Goal: Transaction & Acquisition: Purchase product/service

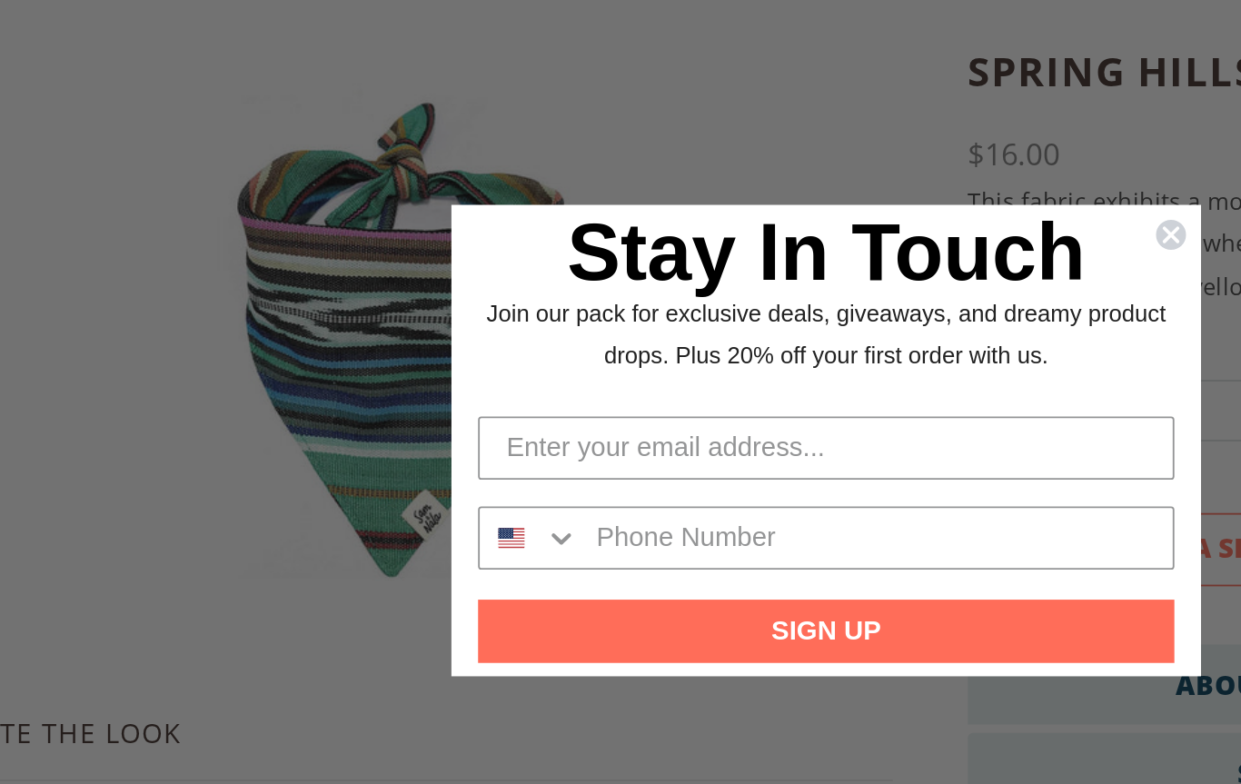
click at [800, 271] on circle "Close dialog" at bounding box center [808, 279] width 17 height 17
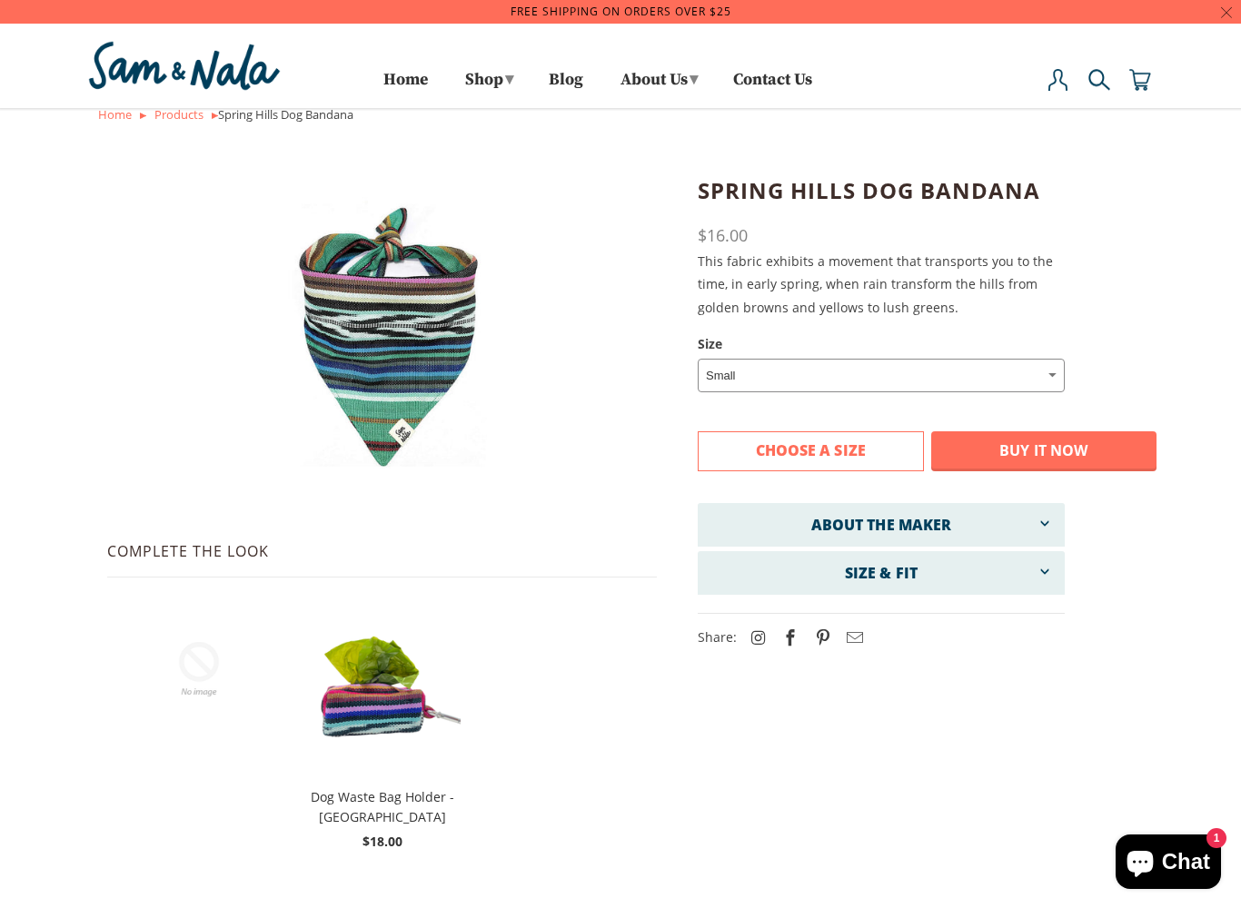
click at [995, 378] on select "Small Medium Large" at bounding box center [881, 376] width 367 height 34
select select "Large"
click at [1044, 581] on span at bounding box center [1044, 571] width 16 height 40
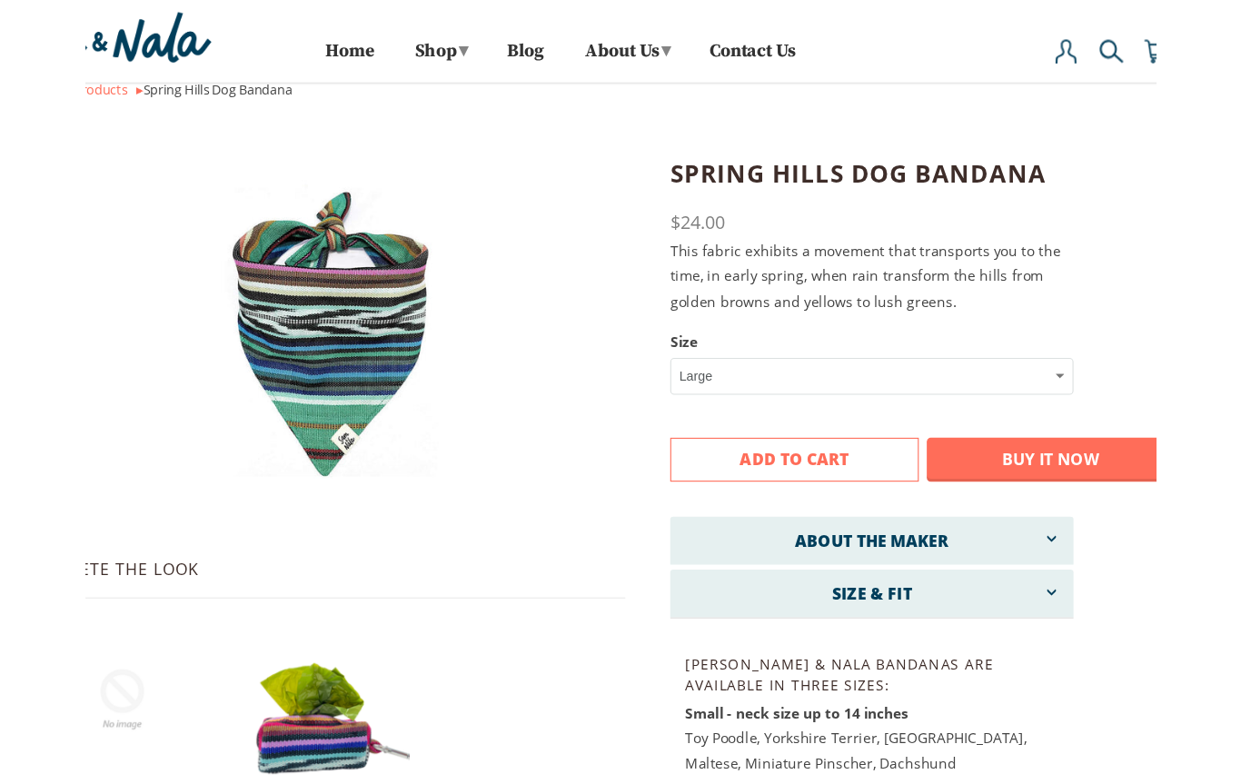
scroll to position [5, 0]
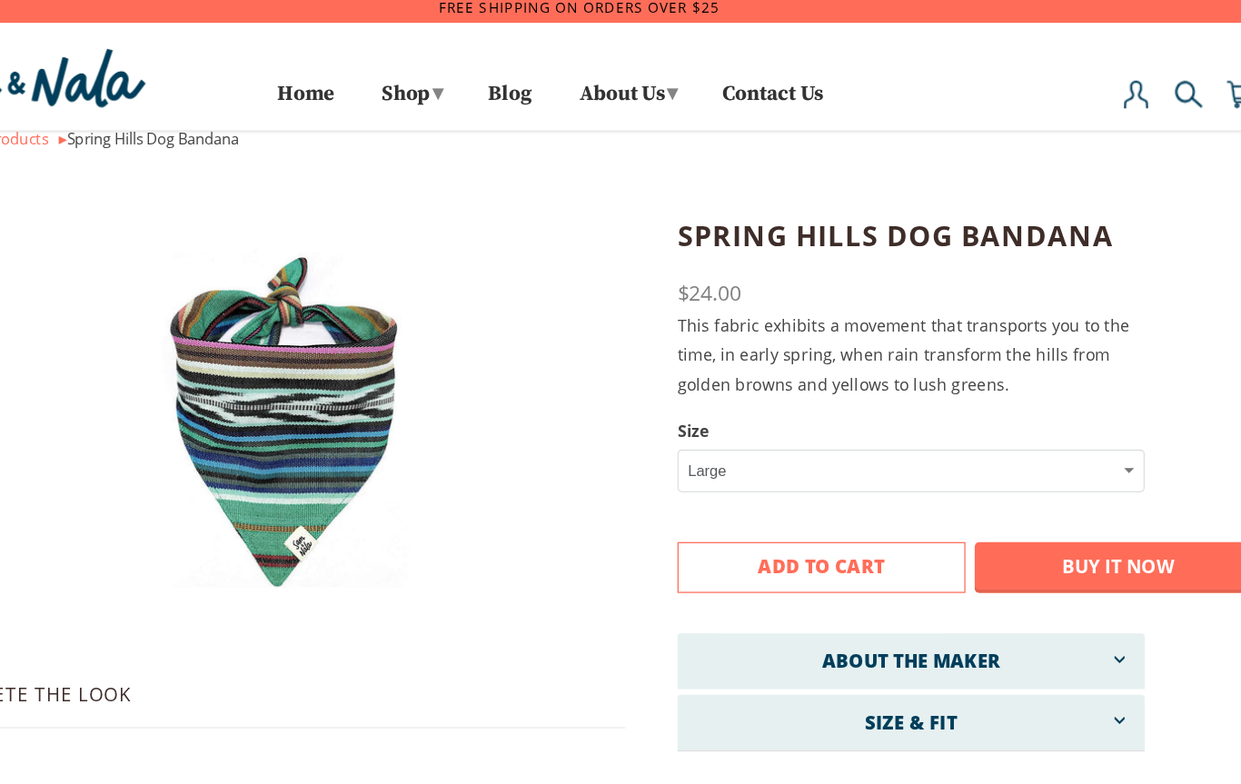
click at [710, 445] on button "Add to Cart" at bounding box center [811, 447] width 226 height 40
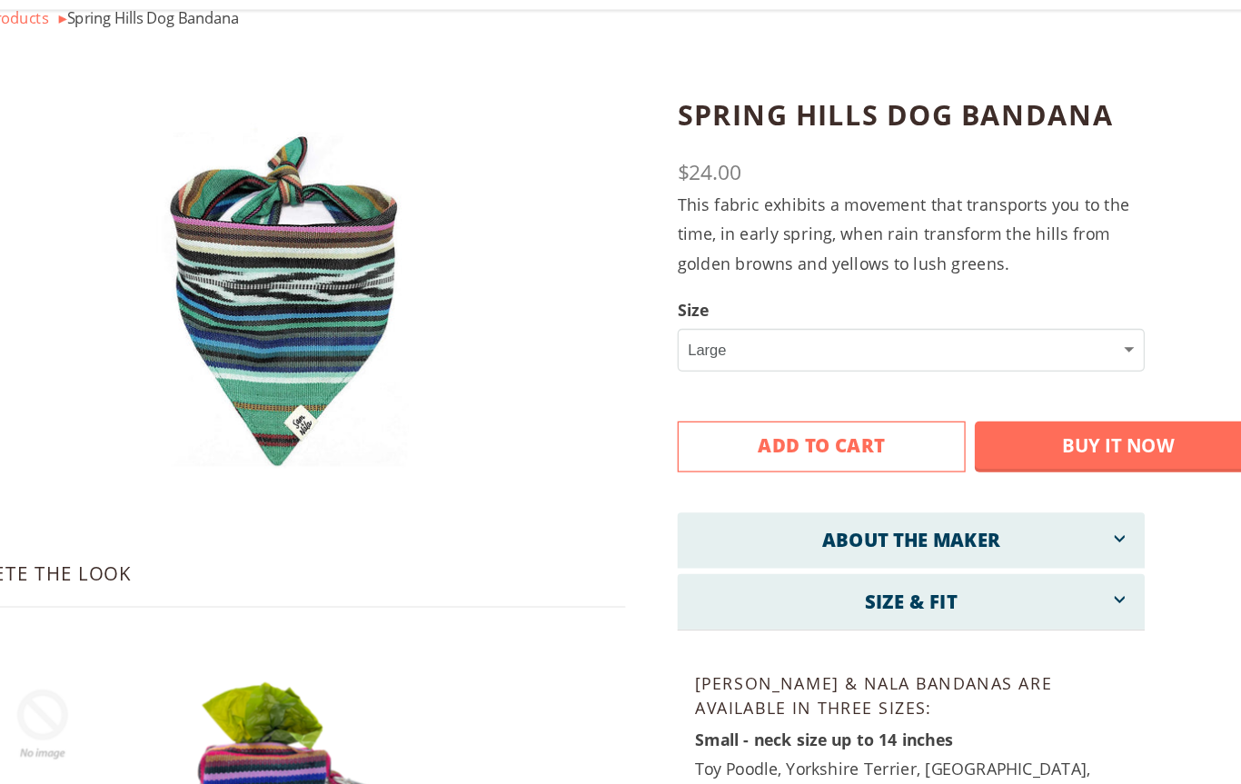
scroll to position [0, 0]
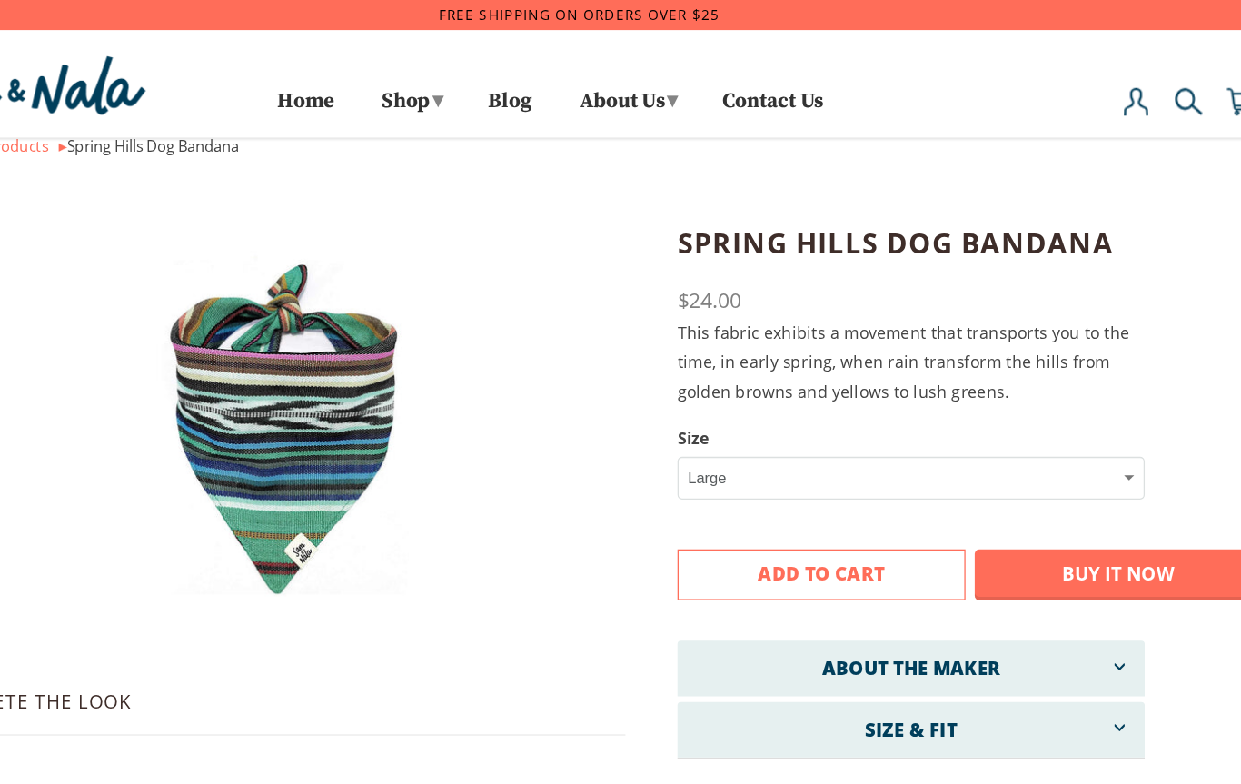
click at [0, 0] on link "Dog Bandanas" at bounding box center [0, 0] width 0 height 0
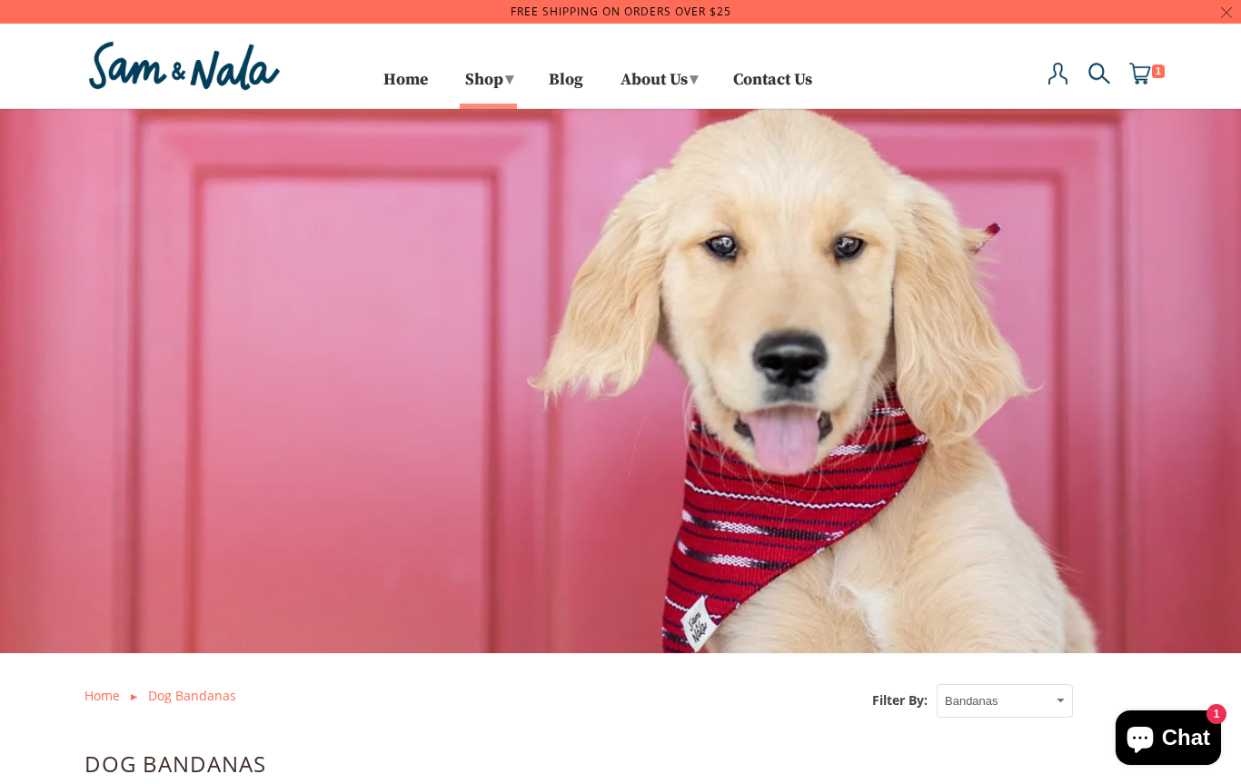
click at [1149, 64] on img at bounding box center [1140, 74] width 22 height 22
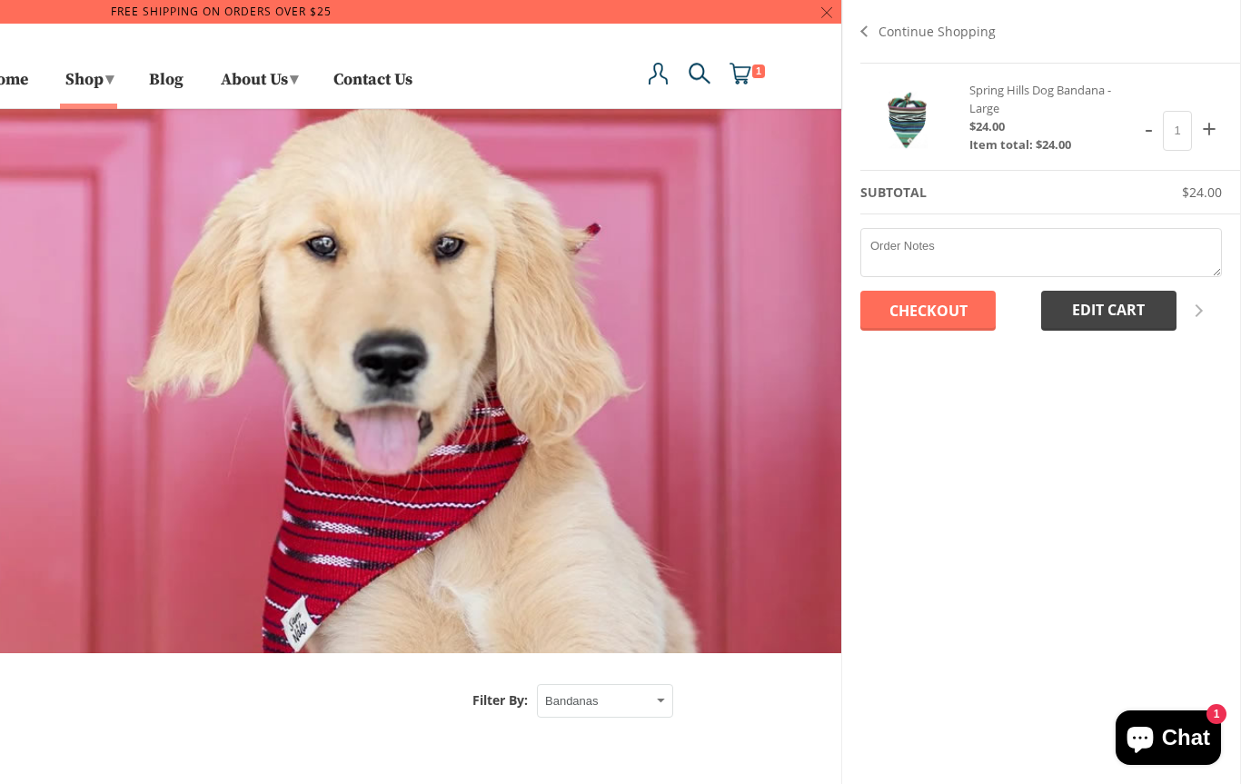
click at [962, 307] on input "Checkout" at bounding box center [927, 311] width 135 height 40
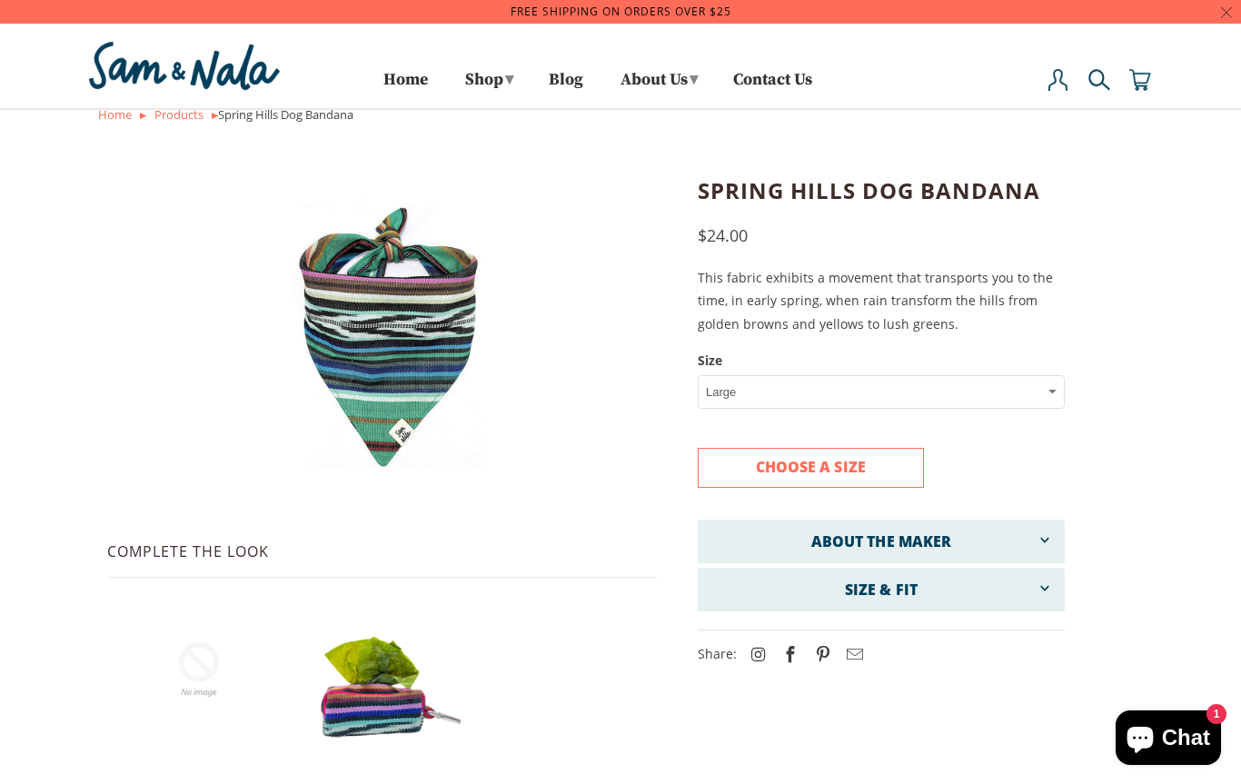
select select "Large"
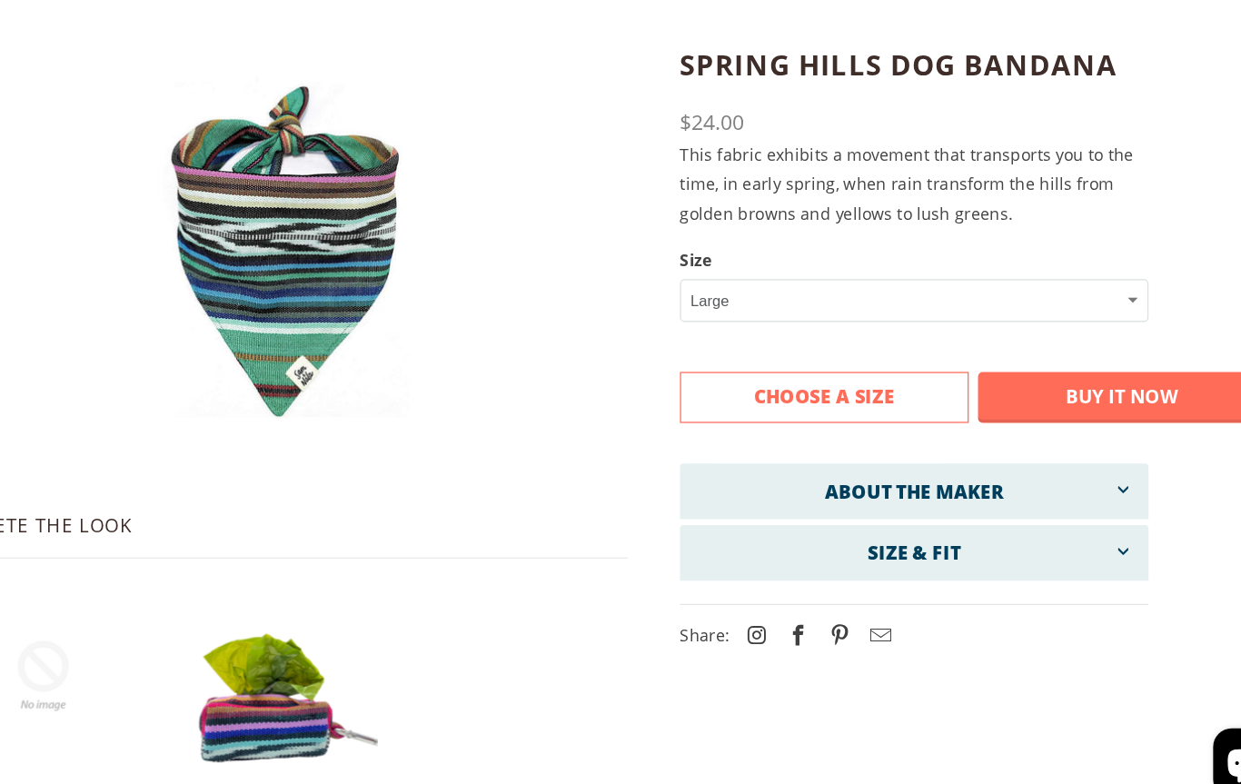
click at [223, 231] on img at bounding box center [382, 333] width 424 height 318
